Goal: Task Accomplishment & Management: Use online tool/utility

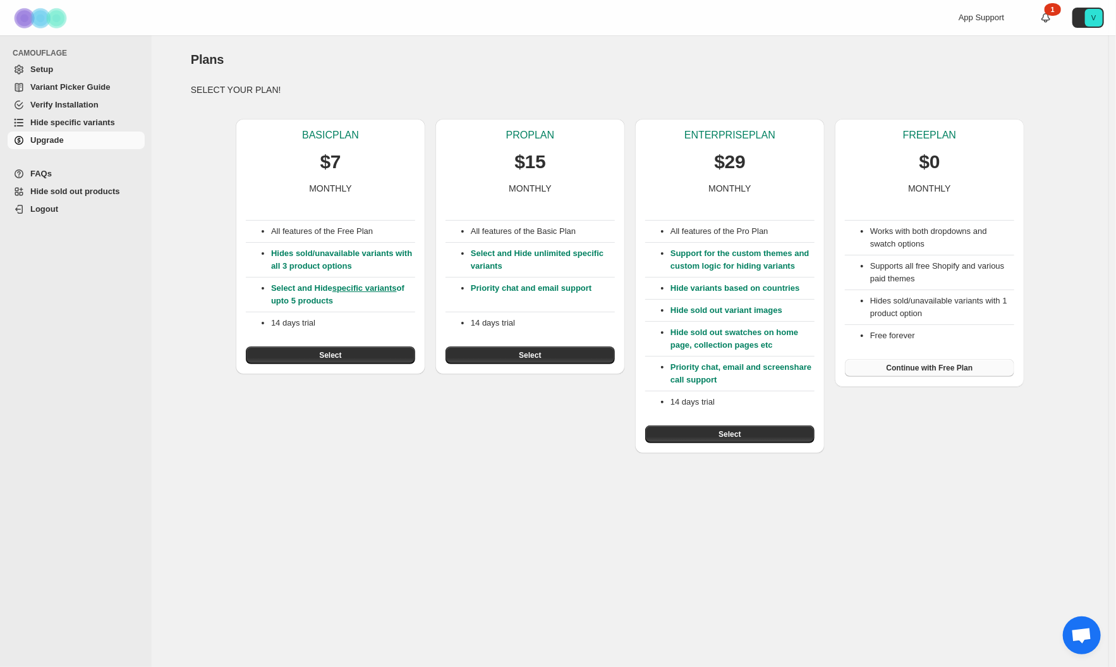
click at [925, 367] on span "Continue with Free Plan" at bounding box center [929, 368] width 87 height 10
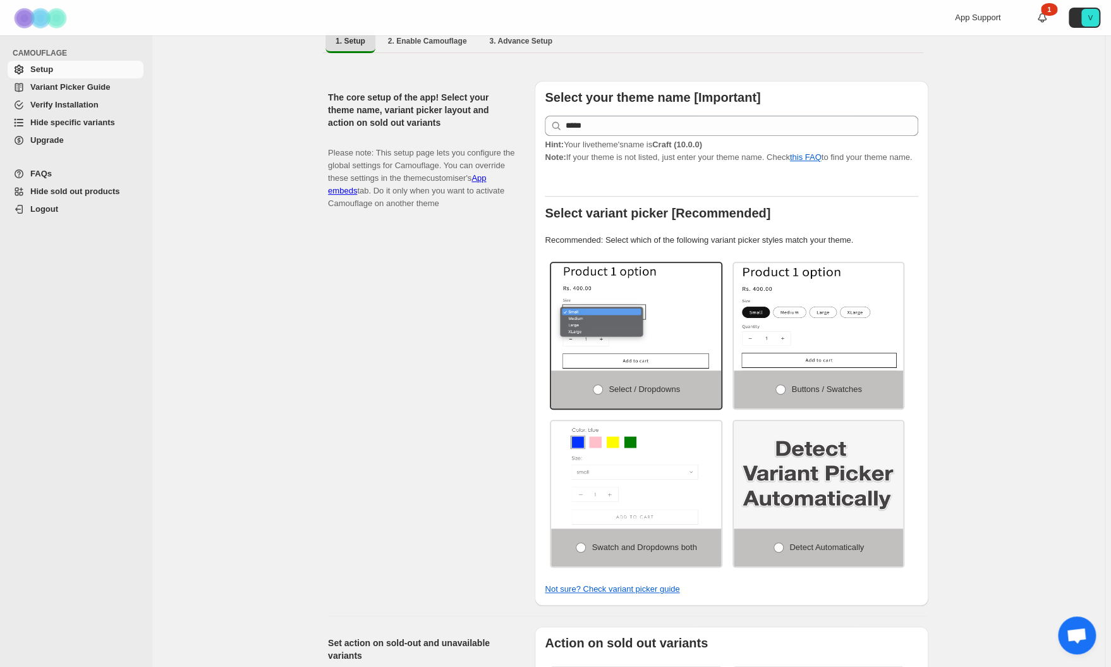
scroll to position [227, 0]
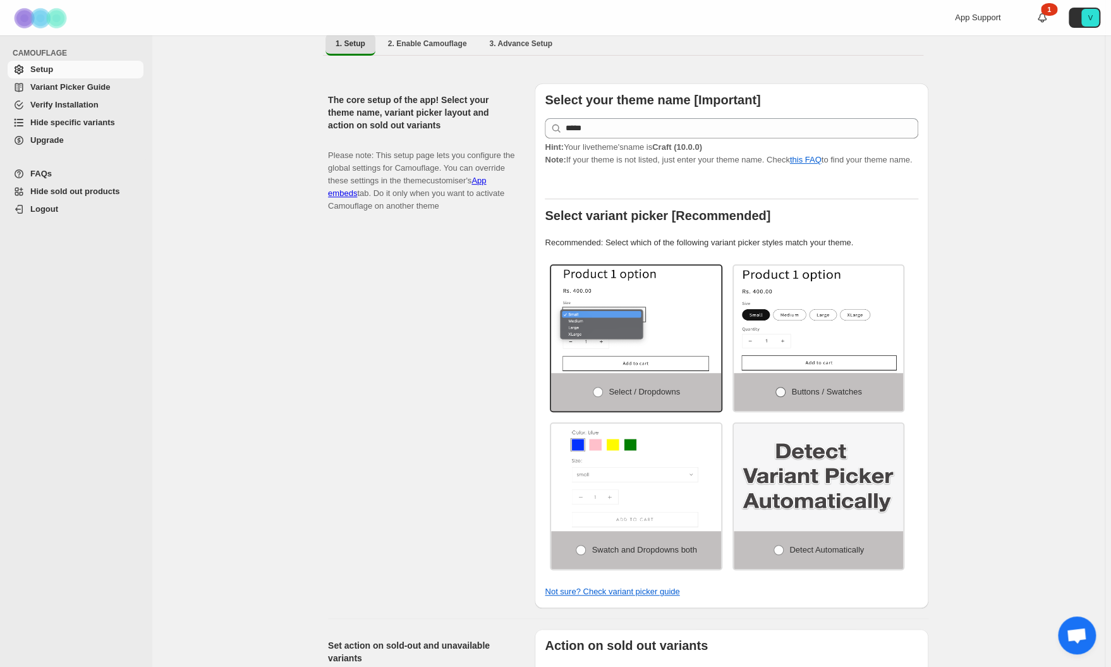
click at [790, 395] on label "Buttons / Swatches" at bounding box center [819, 392] width 170 height 38
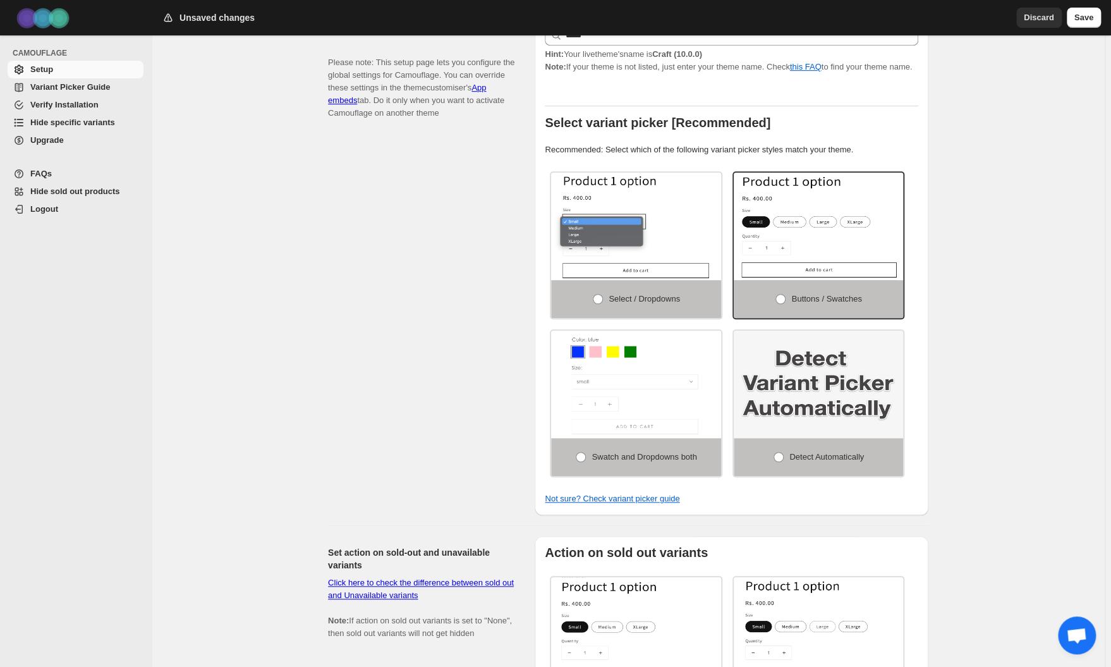
scroll to position [337, 0]
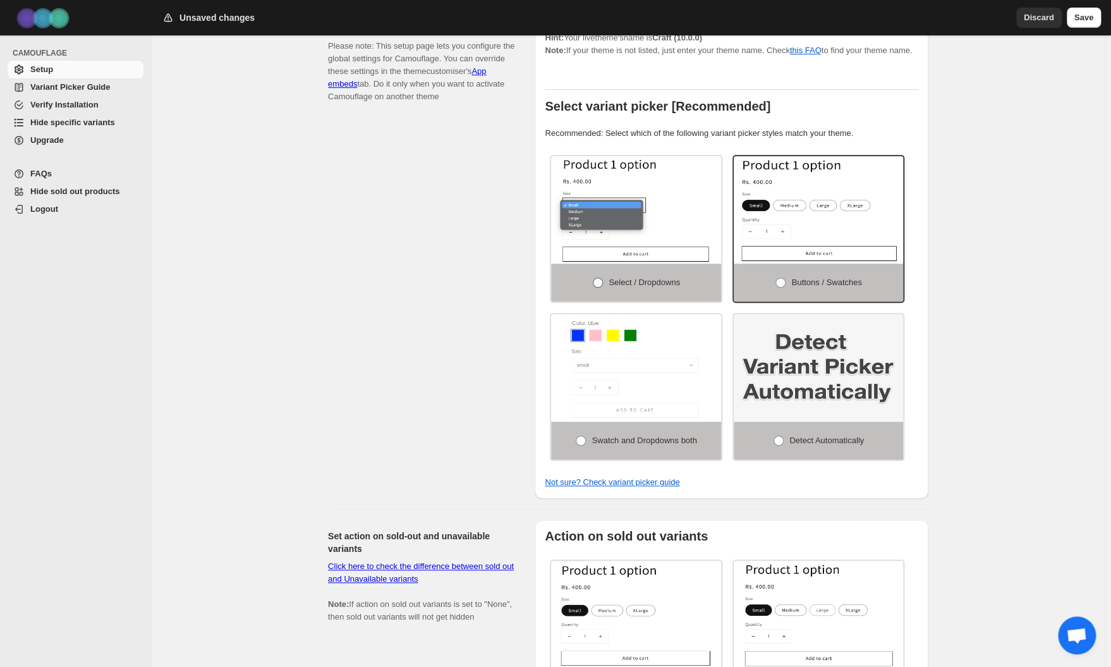
click at [647, 282] on span "Select / Dropdowns" at bounding box center [643, 281] width 71 height 9
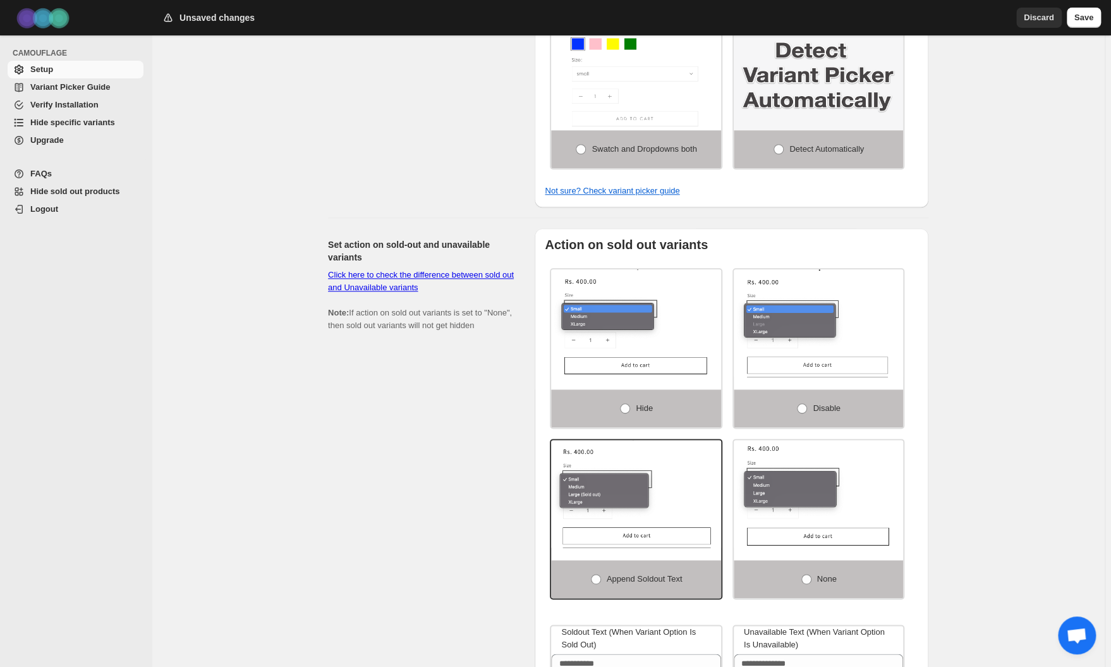
scroll to position [632, 0]
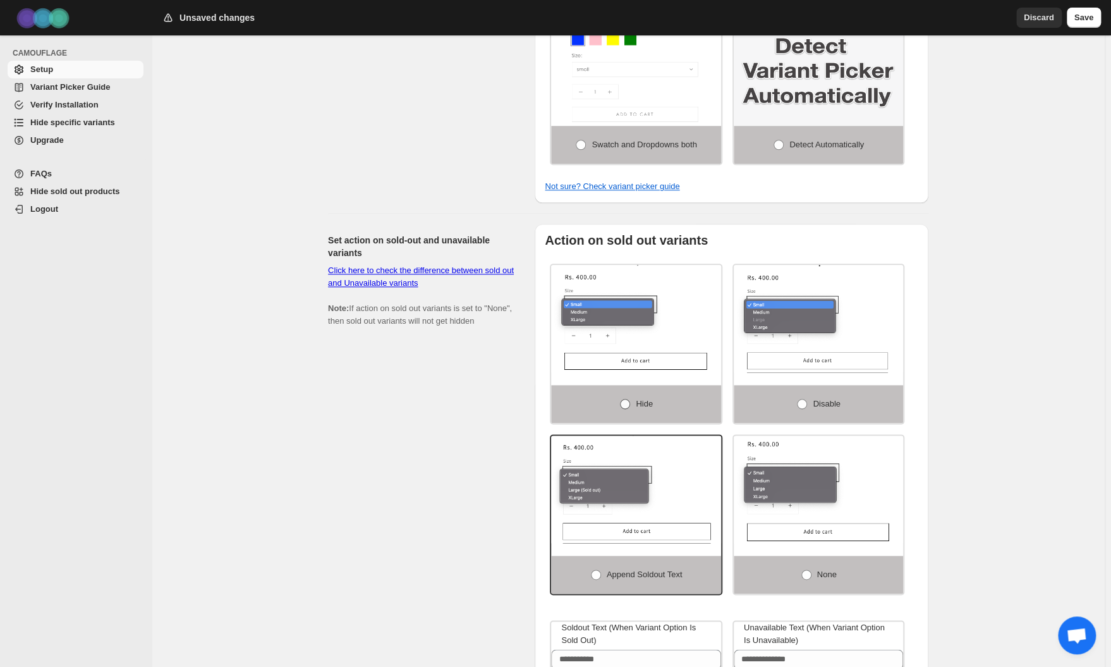
click at [646, 407] on span "Hide" at bounding box center [644, 403] width 17 height 9
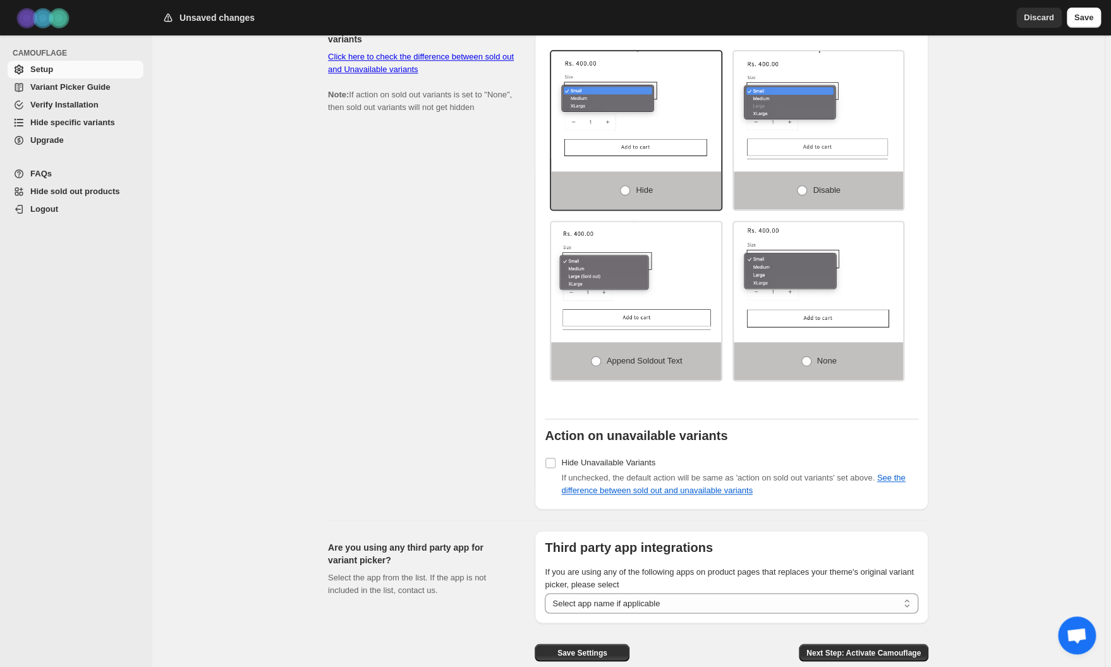
scroll to position [907, 0]
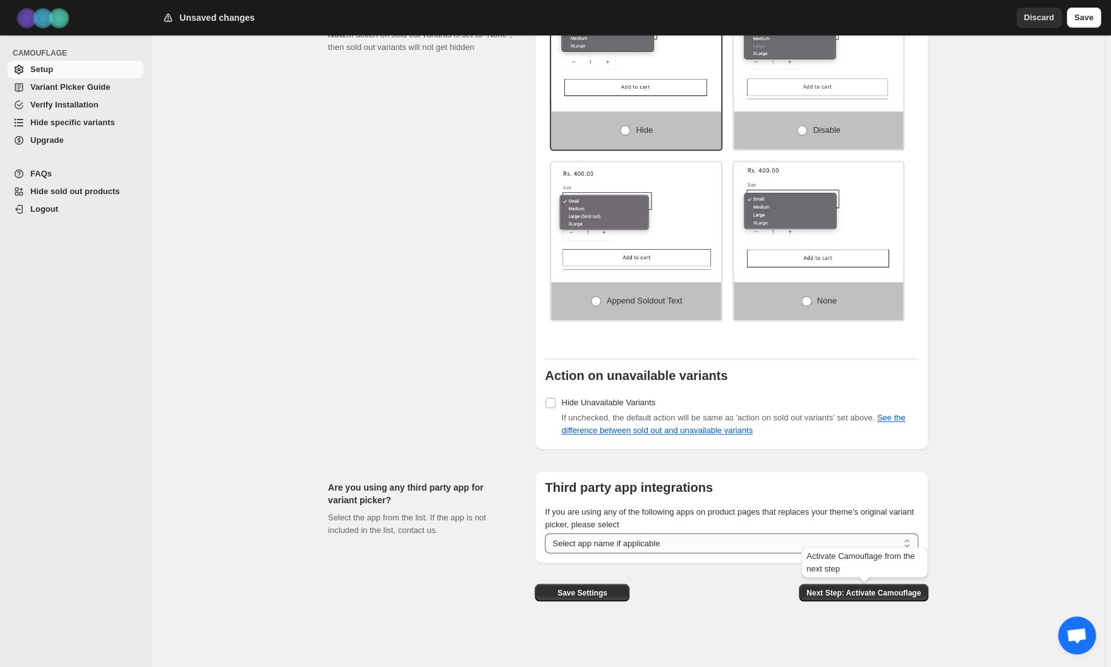
click at [782, 539] on select "**********" at bounding box center [731, 543] width 373 height 20
click at [864, 591] on span "Next Step: Activate Camouflage" at bounding box center [863, 592] width 114 height 10
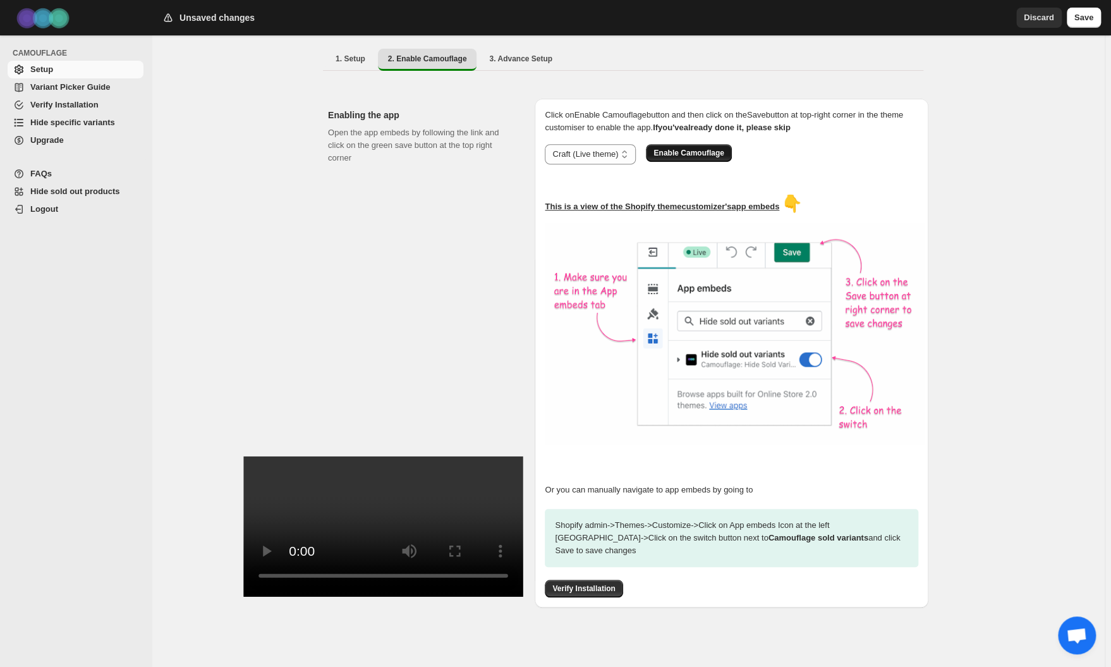
click at [700, 148] on span "Enable Camouflage" at bounding box center [688, 153] width 70 height 10
click at [603, 583] on span "Verify Installation" at bounding box center [583, 588] width 63 height 10
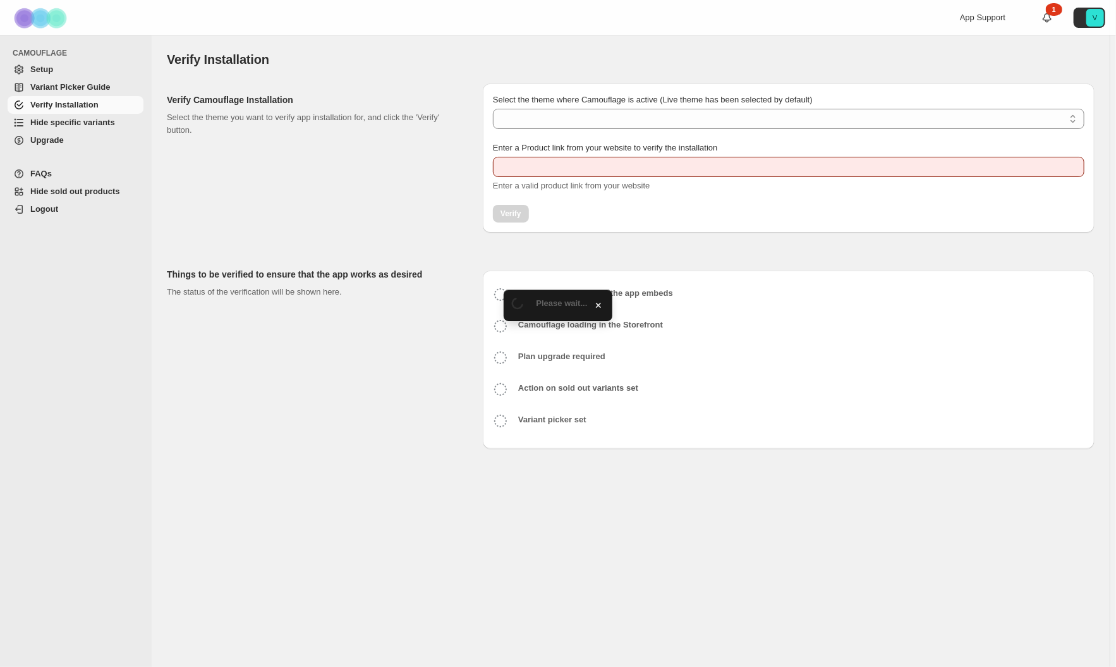
type input "**********"
select select "**********"
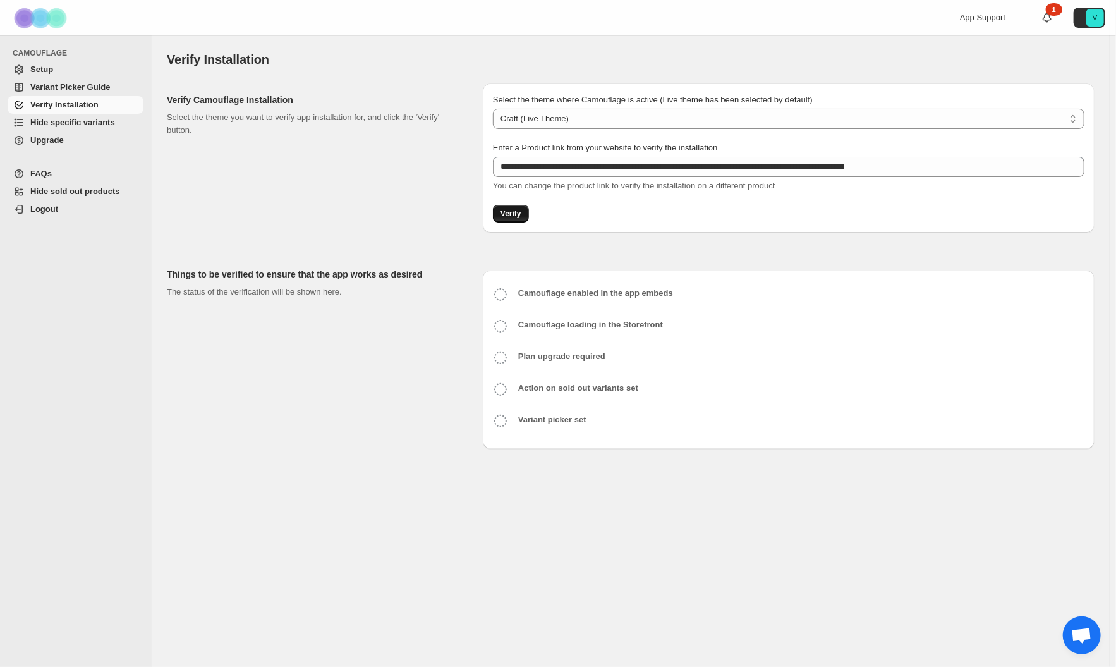
click at [514, 217] on span "Verify" at bounding box center [510, 213] width 21 height 10
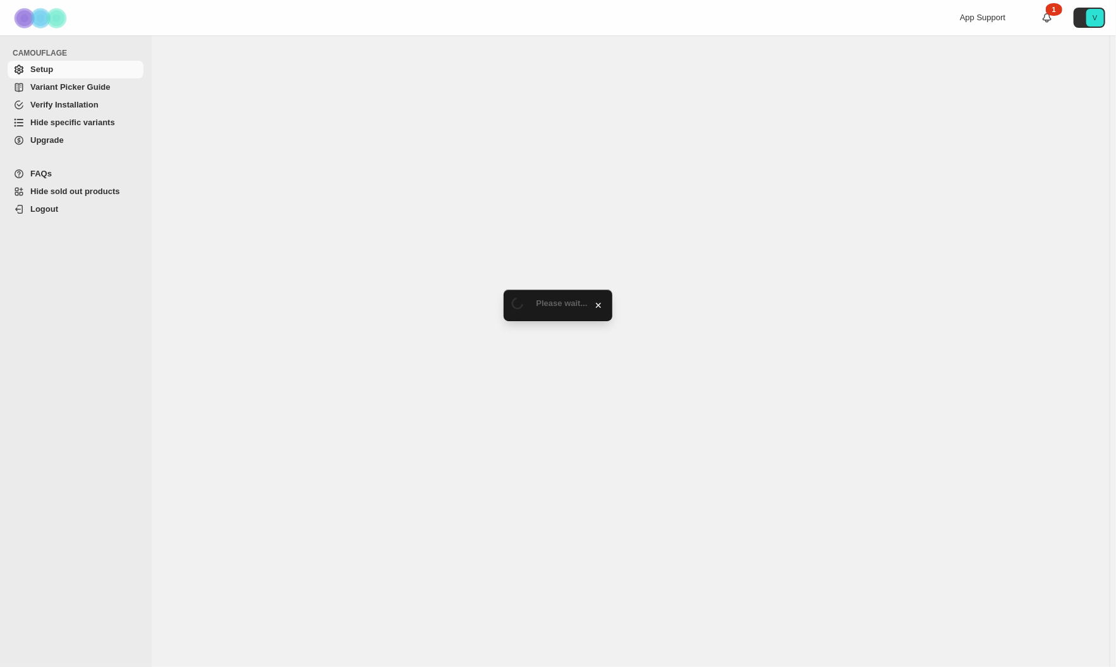
click at [90, 189] on span "Hide sold out products" at bounding box center [75, 190] width 90 height 9
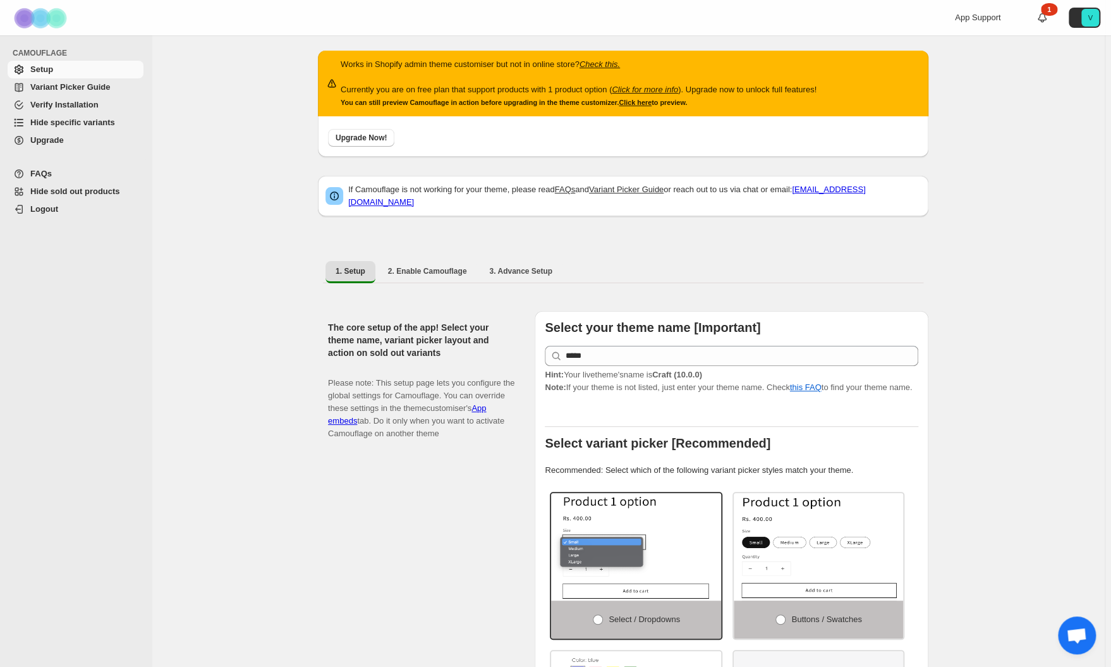
click at [1011, 22] on div "App Support" at bounding box center [985, 17] width 61 height 13
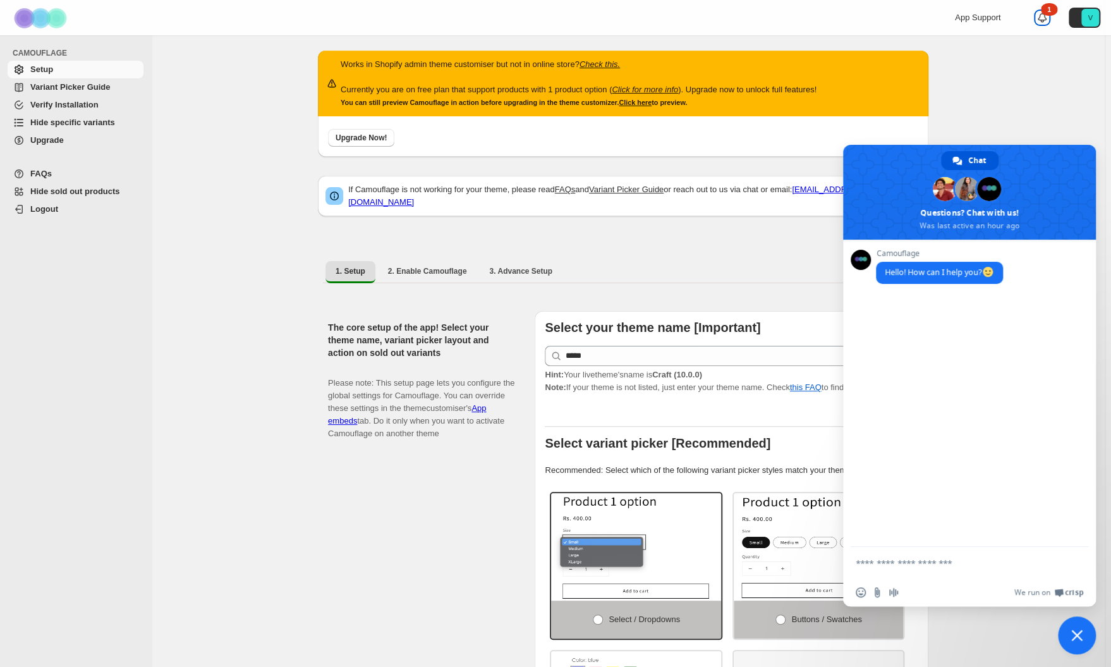
click at [1046, 22] on icon at bounding box center [1041, 17] width 9 height 9
